Goal: Information Seeking & Learning: Learn about a topic

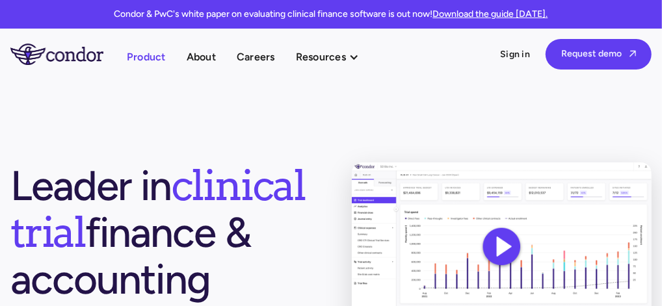
click at [150, 55] on link "Product" at bounding box center [146, 57] width 39 height 18
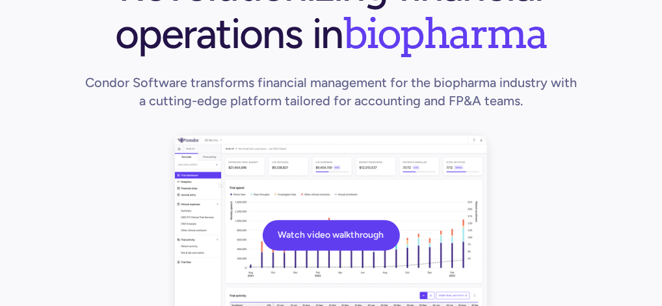
scroll to position [260, 0]
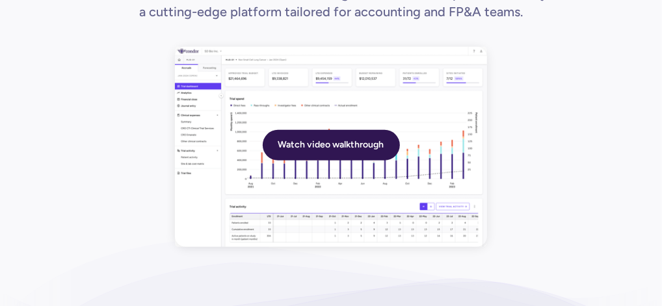
click at [323, 149] on link "Watch video walkthrough" at bounding box center [331, 145] width 137 height 31
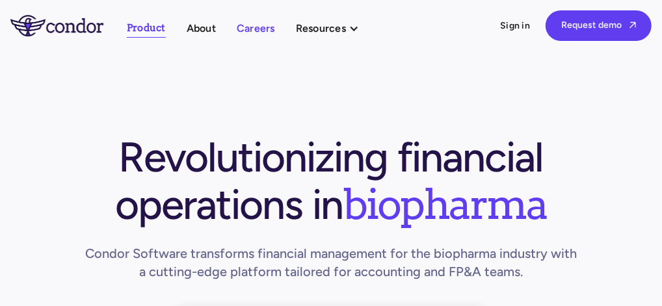
click at [274, 25] on link "Careers" at bounding box center [256, 28] width 38 height 18
